Goal: Information Seeking & Learning: Find specific page/section

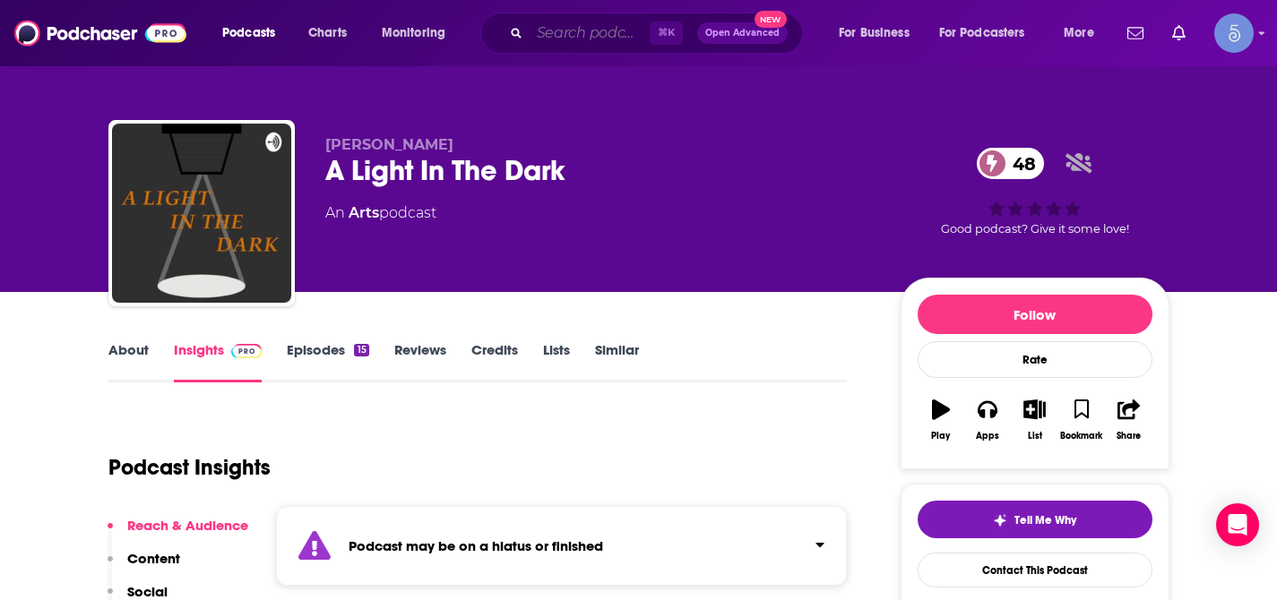
click at [557, 35] on input "Search podcasts, credits, & more..." at bounding box center [590, 33] width 120 height 29
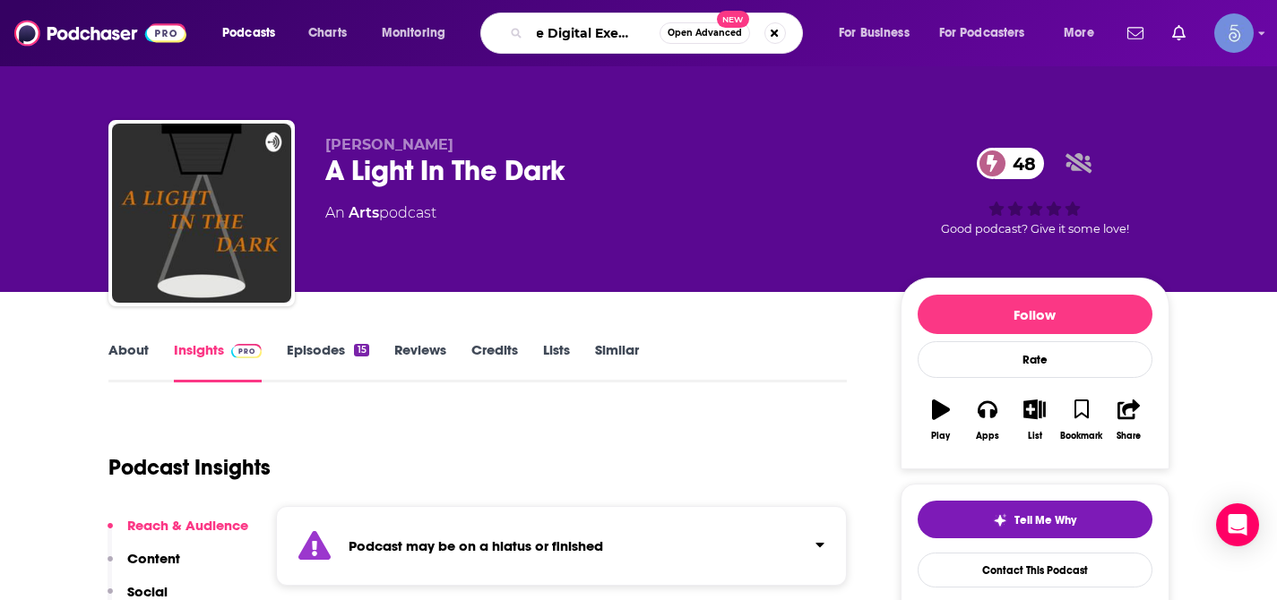
type input "The Digital Executive"
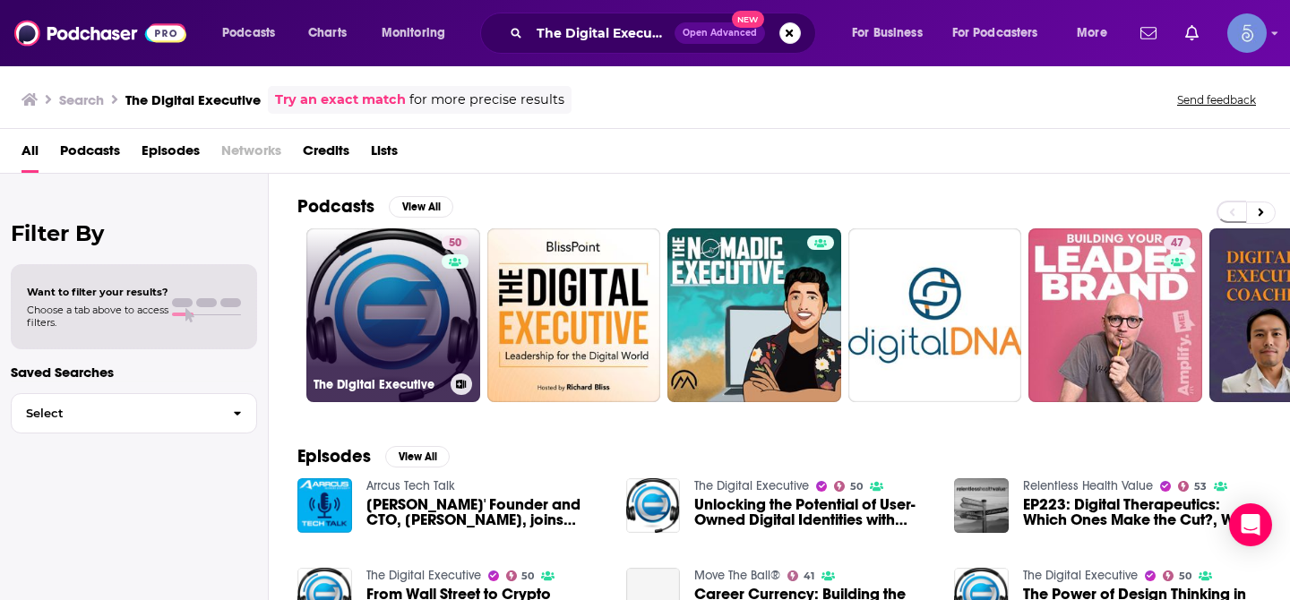
click at [402, 268] on link "50 The Digital Executive" at bounding box center [393, 316] width 174 height 174
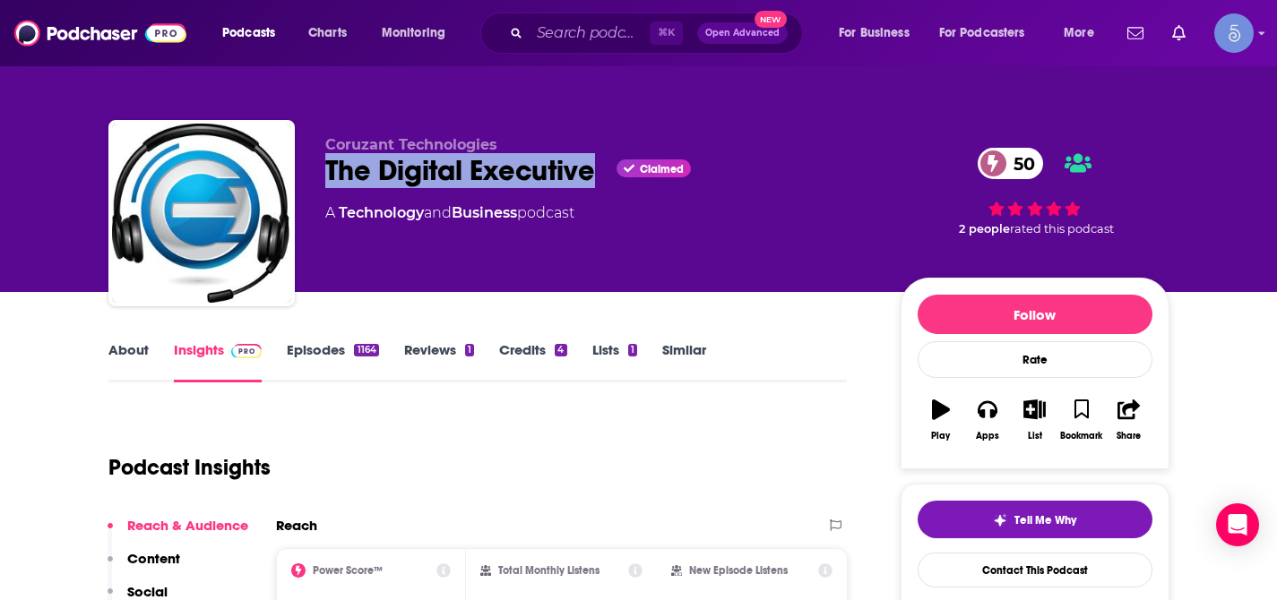
drag, startPoint x: 329, startPoint y: 171, endPoint x: 588, endPoint y: 180, distance: 259.1
click at [588, 180] on div "The Digital Executive Claimed 50" at bounding box center [598, 170] width 547 height 35
copy h2 "The Digital Executive"
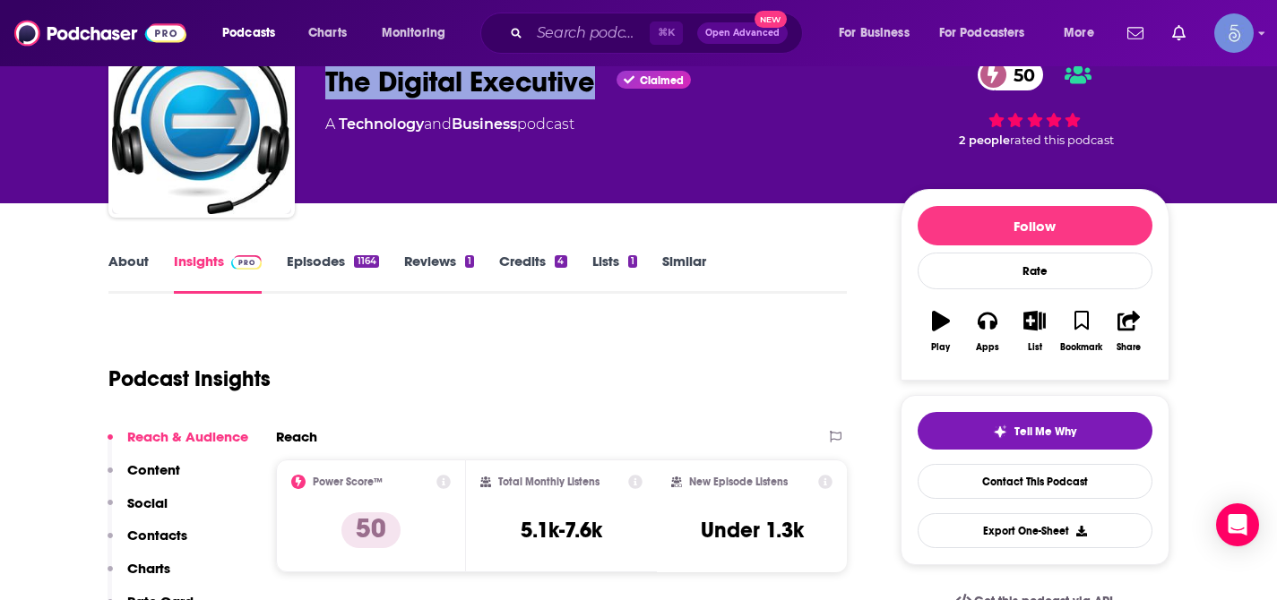
scroll to position [90, 0]
